Goal: Information Seeking & Learning: Learn about a topic

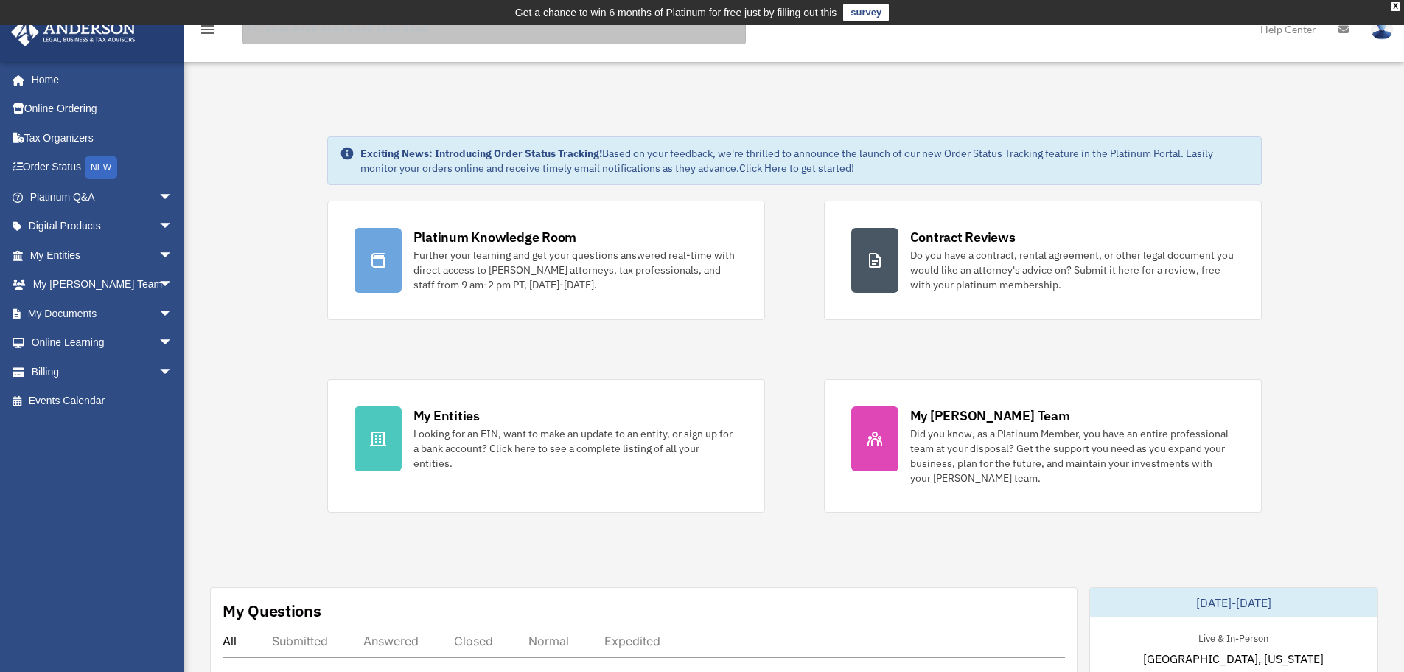
click at [407, 38] on input "search" at bounding box center [495, 29] width 504 height 29
type input "******"
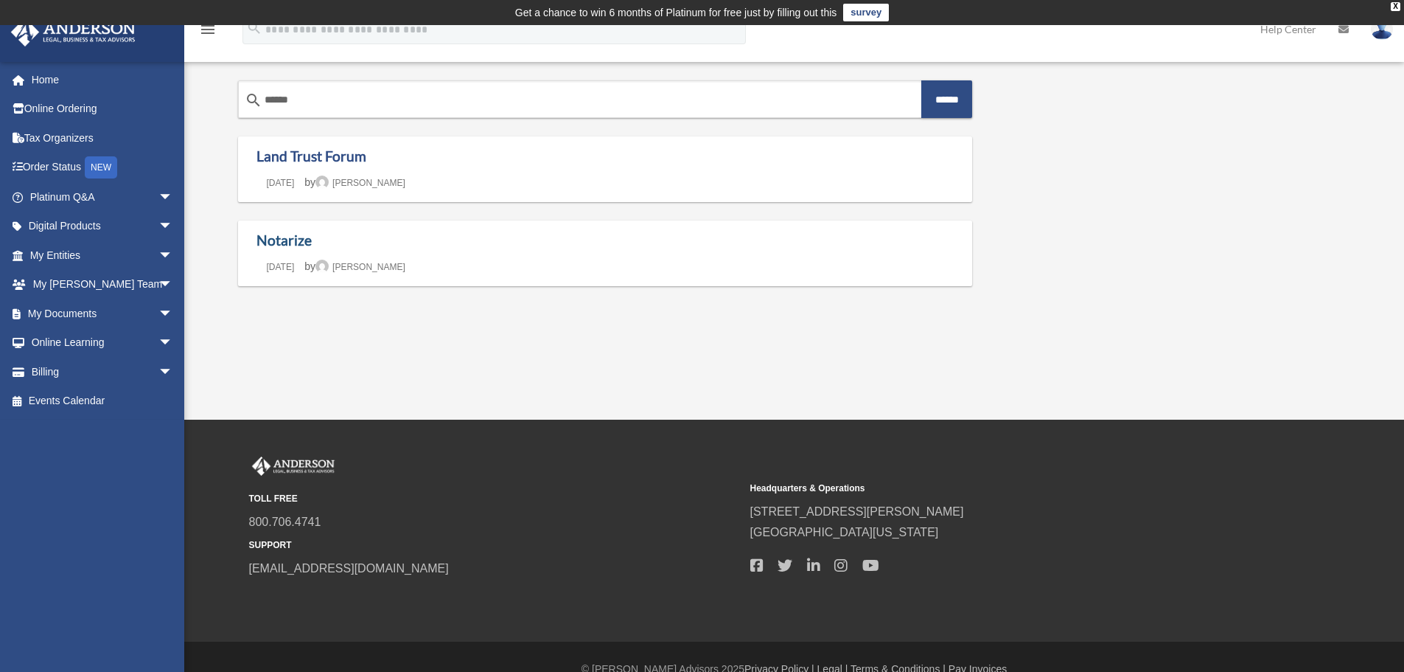
click at [274, 239] on link "Notarize" at bounding box center [284, 239] width 55 height 17
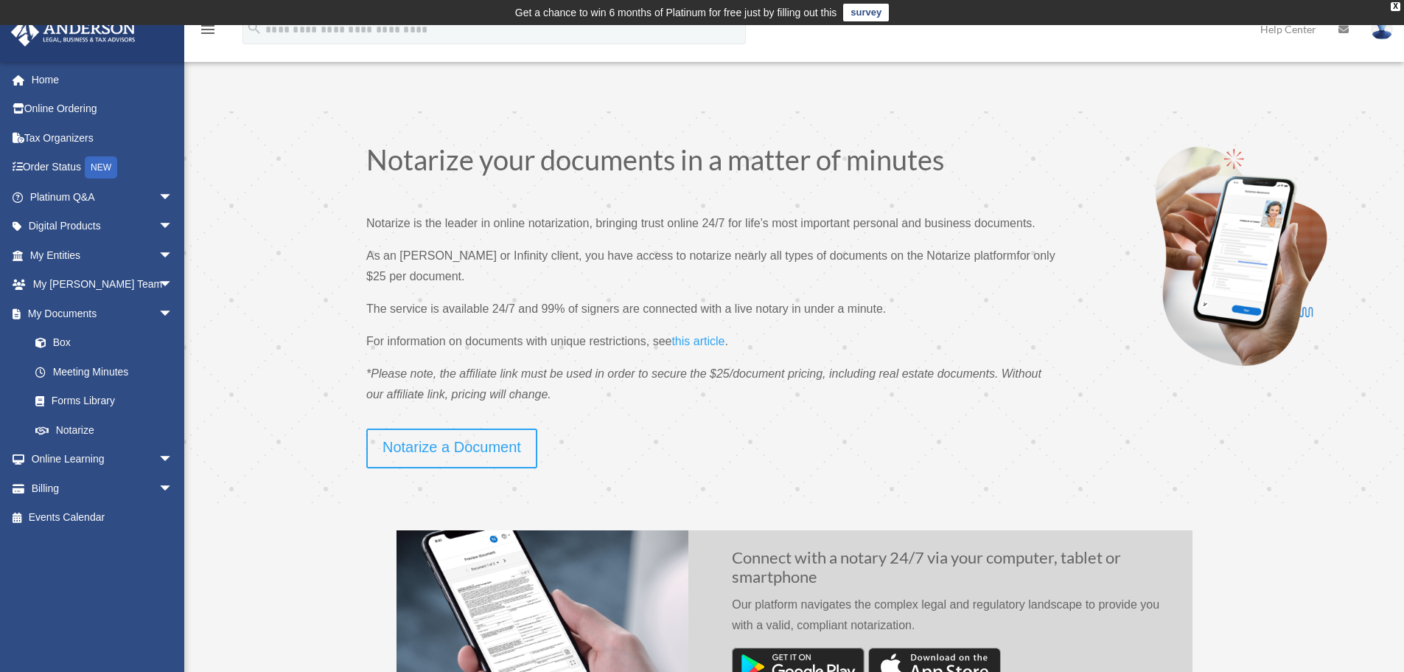
click at [467, 444] on link "Notarize a Document" at bounding box center [451, 448] width 171 height 40
